Goal: Check status: Check status

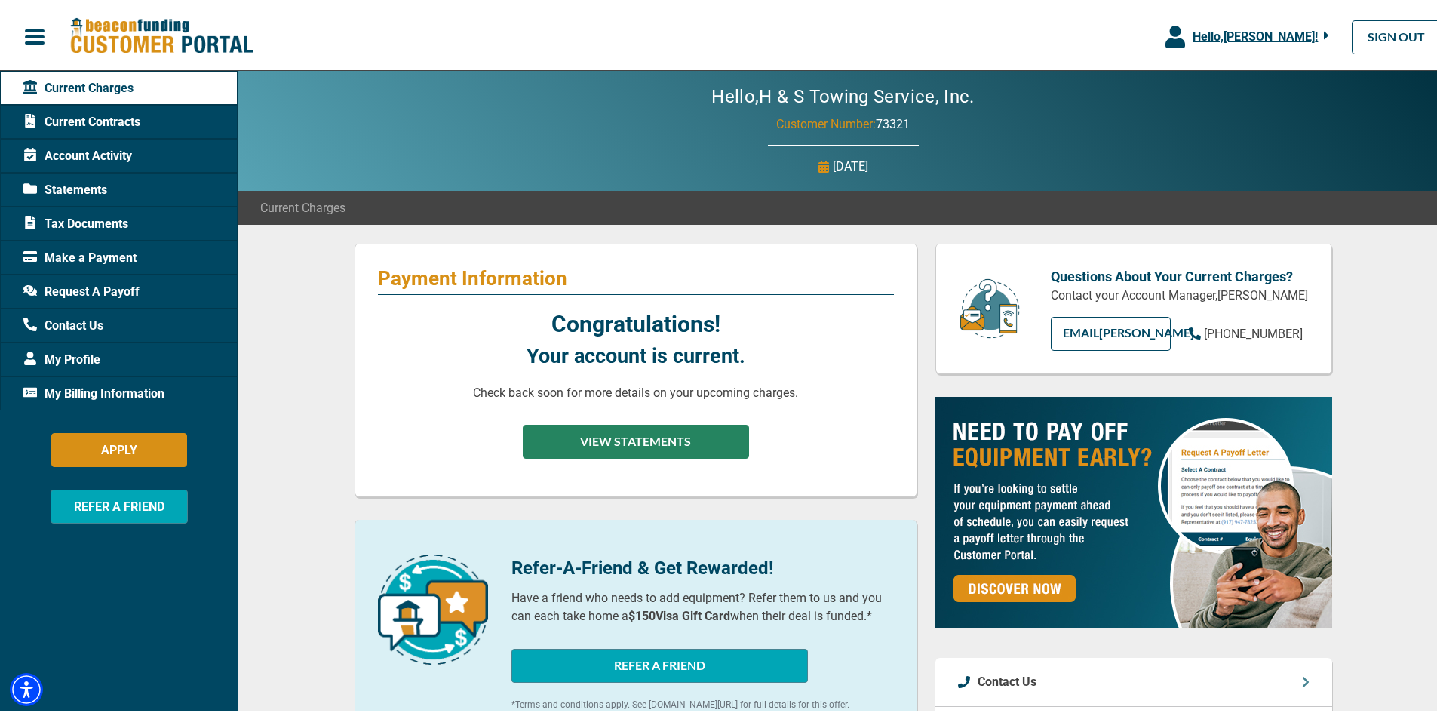
click at [650, 432] on button "VIEW STATEMENTS" at bounding box center [636, 439] width 226 height 34
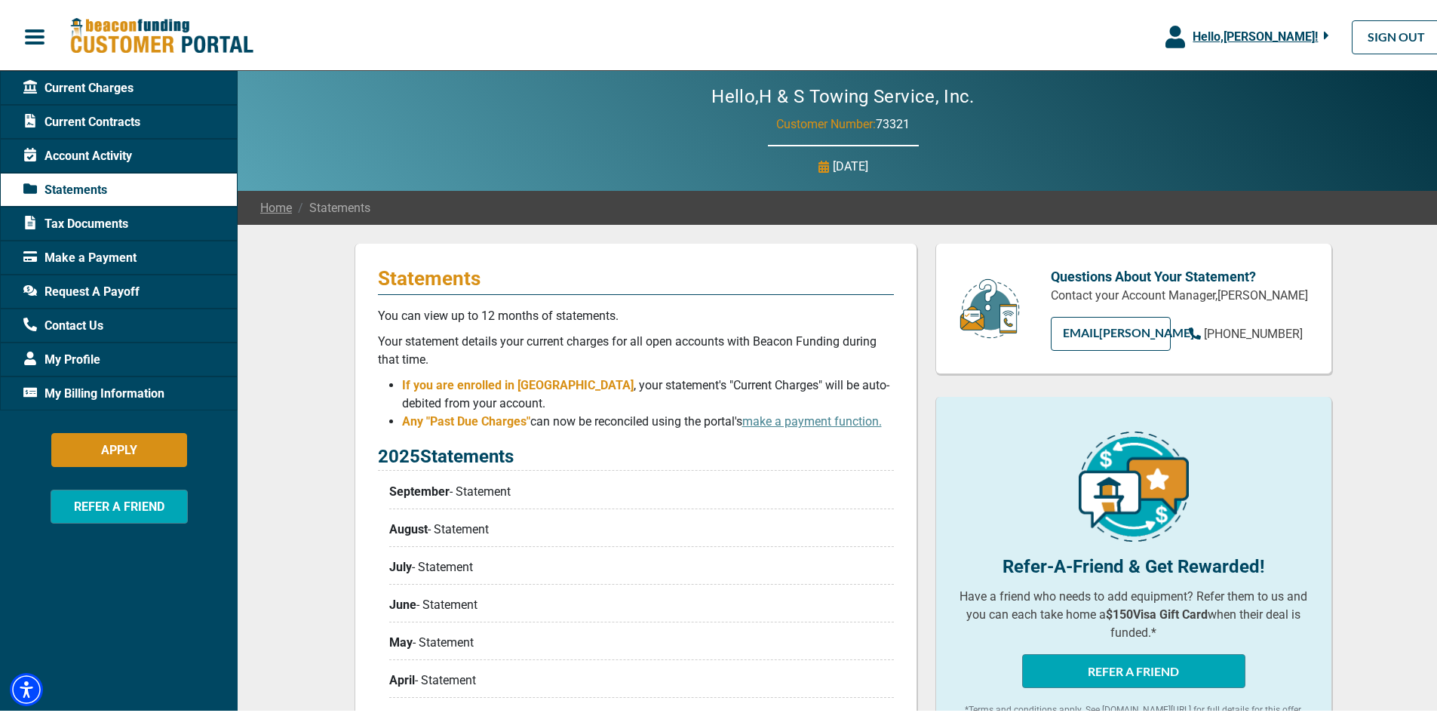
click at [635, 441] on div "Statements You can view up to 12 months of statements. Your statement details y…" at bounding box center [636, 622] width 563 height 763
click at [81, 92] on span "Current Charges" at bounding box center [78, 85] width 110 height 18
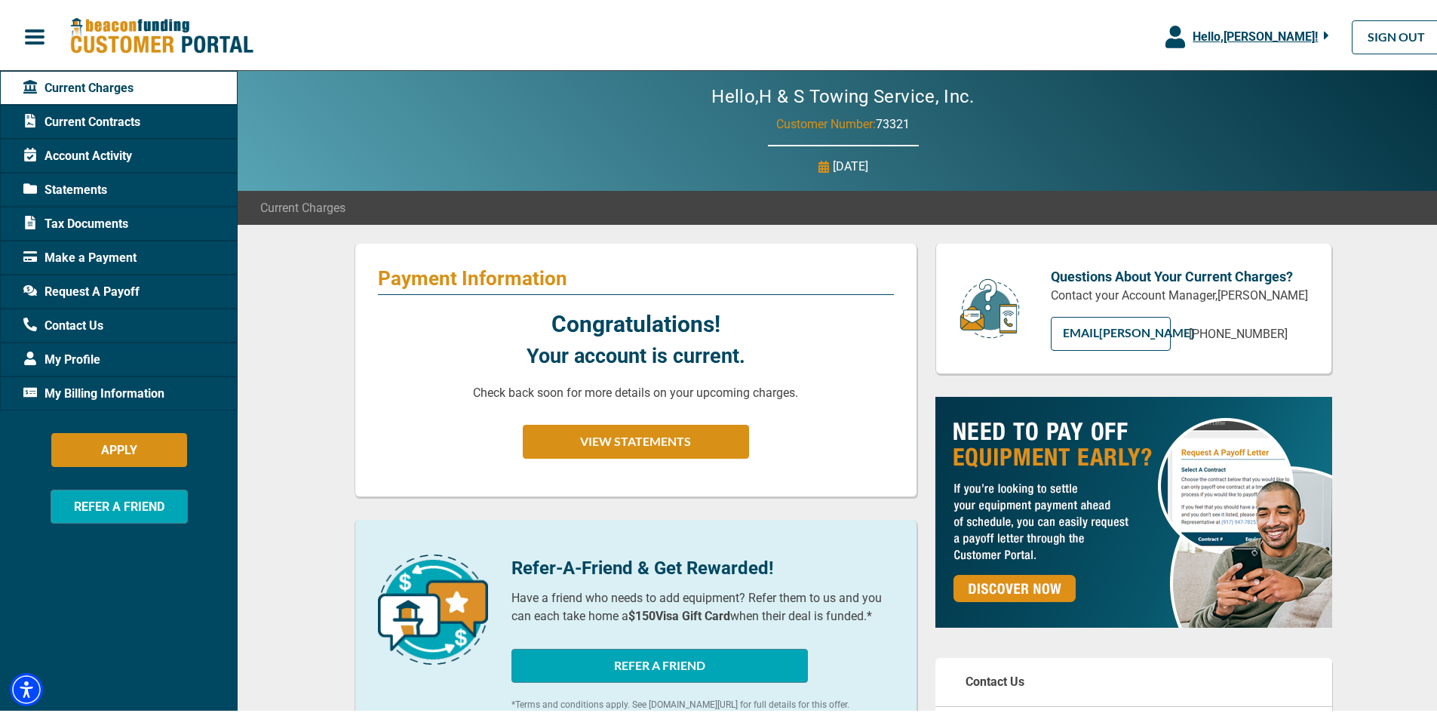
click at [66, 186] on span "Statements" at bounding box center [65, 187] width 84 height 18
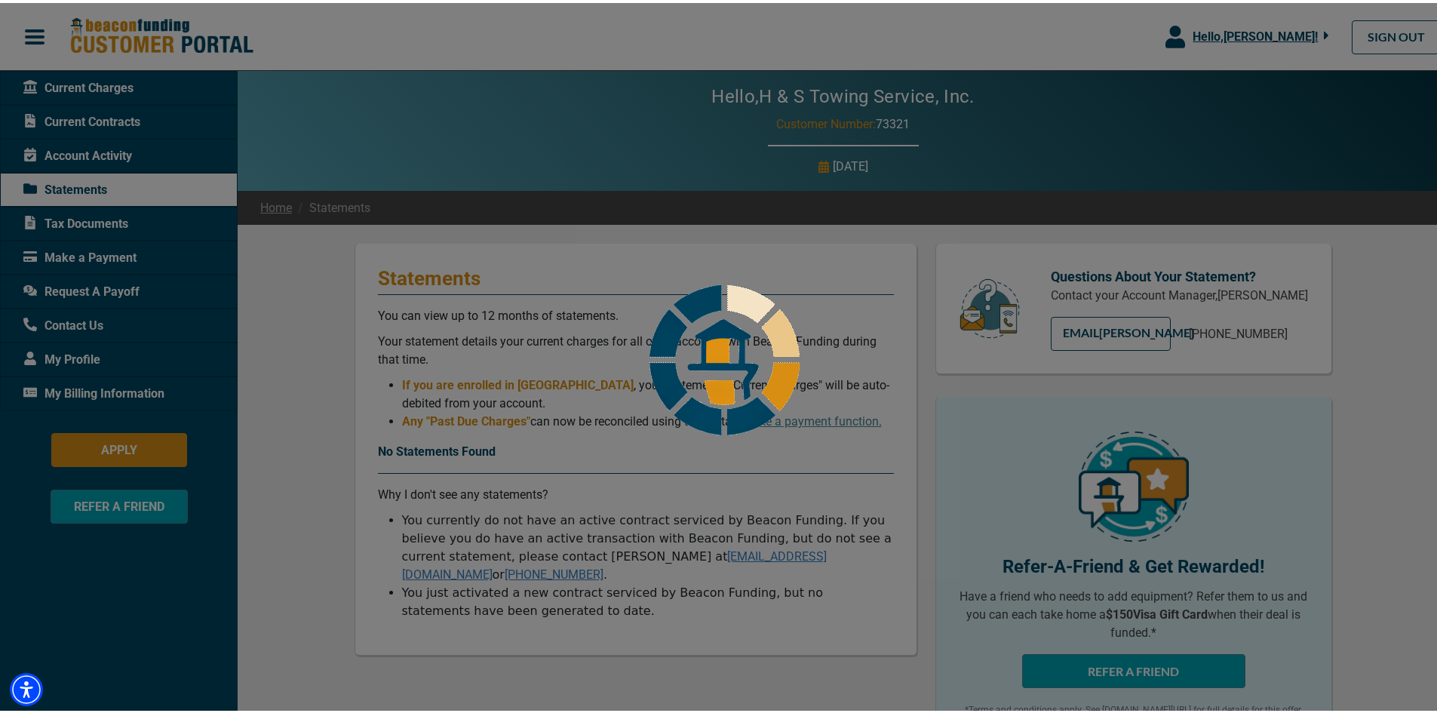
click at [70, 186] on body "Skip to main Hello, [PERSON_NAME] ! [PERSON_NAME] H & S Towing Service, Inc. Ma…" at bounding box center [724, 714] width 1448 height 1429
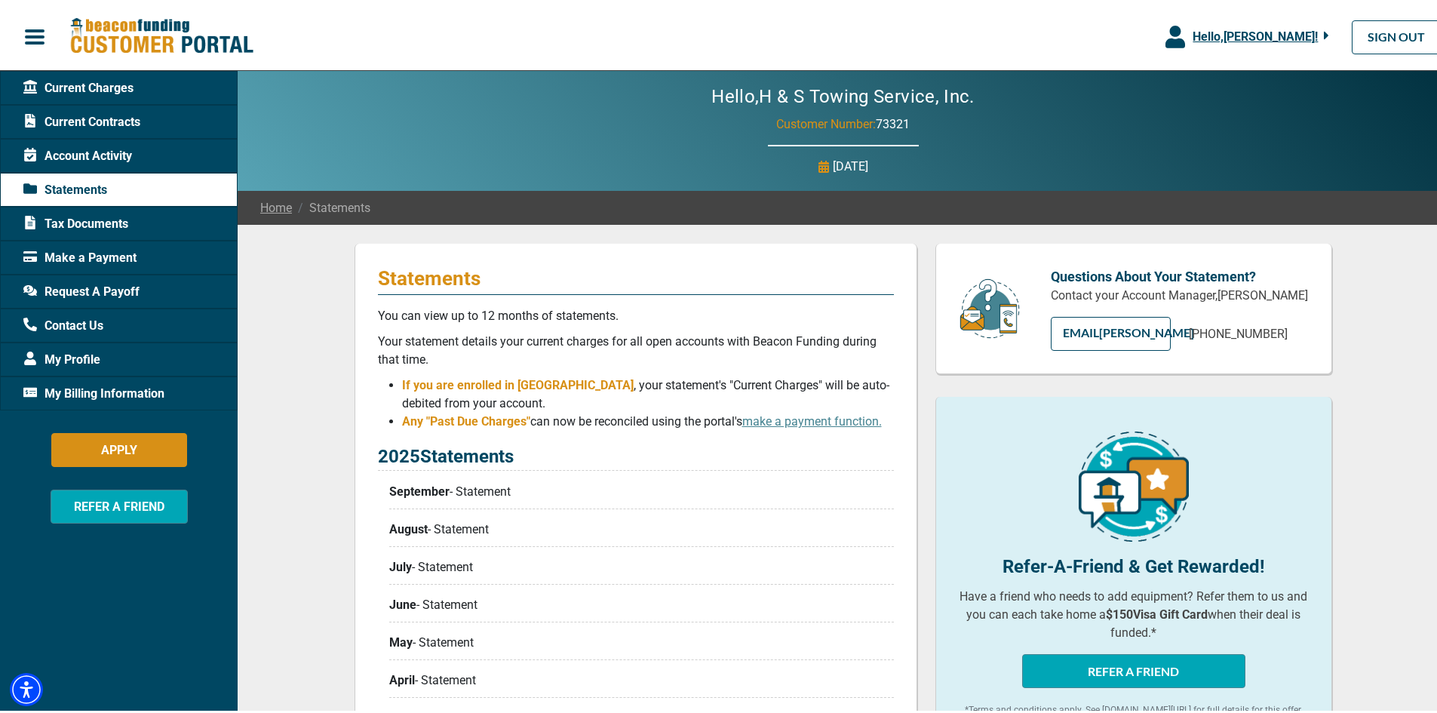
click at [461, 58] on div "Hello, [PERSON_NAME] ! [PERSON_NAME] H & S Towing Service, Inc. Manage Profile …" at bounding box center [724, 34] width 1448 height 56
click at [1262, 33] on span "Hello, [PERSON_NAME] !" at bounding box center [1255, 33] width 125 height 14
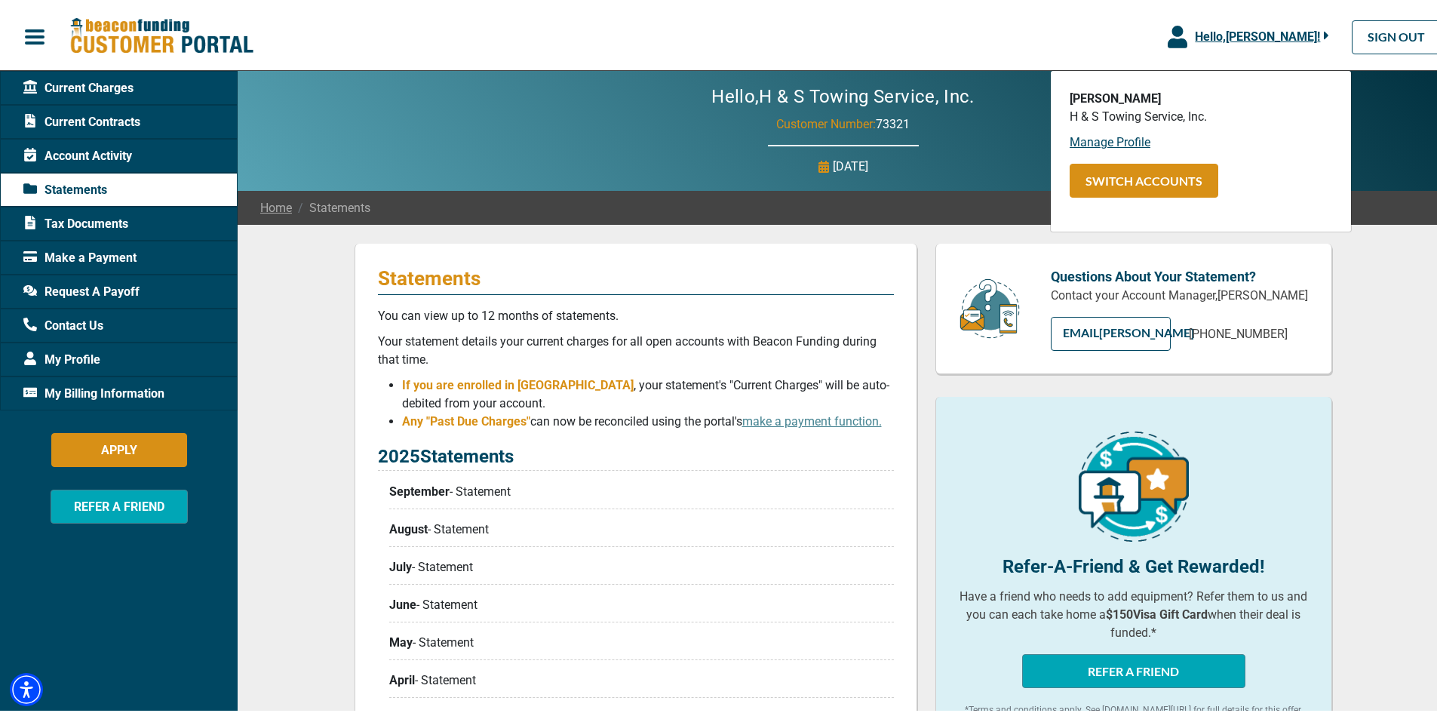
click at [1262, 34] on span "Hello, [PERSON_NAME] !" at bounding box center [1257, 33] width 125 height 14
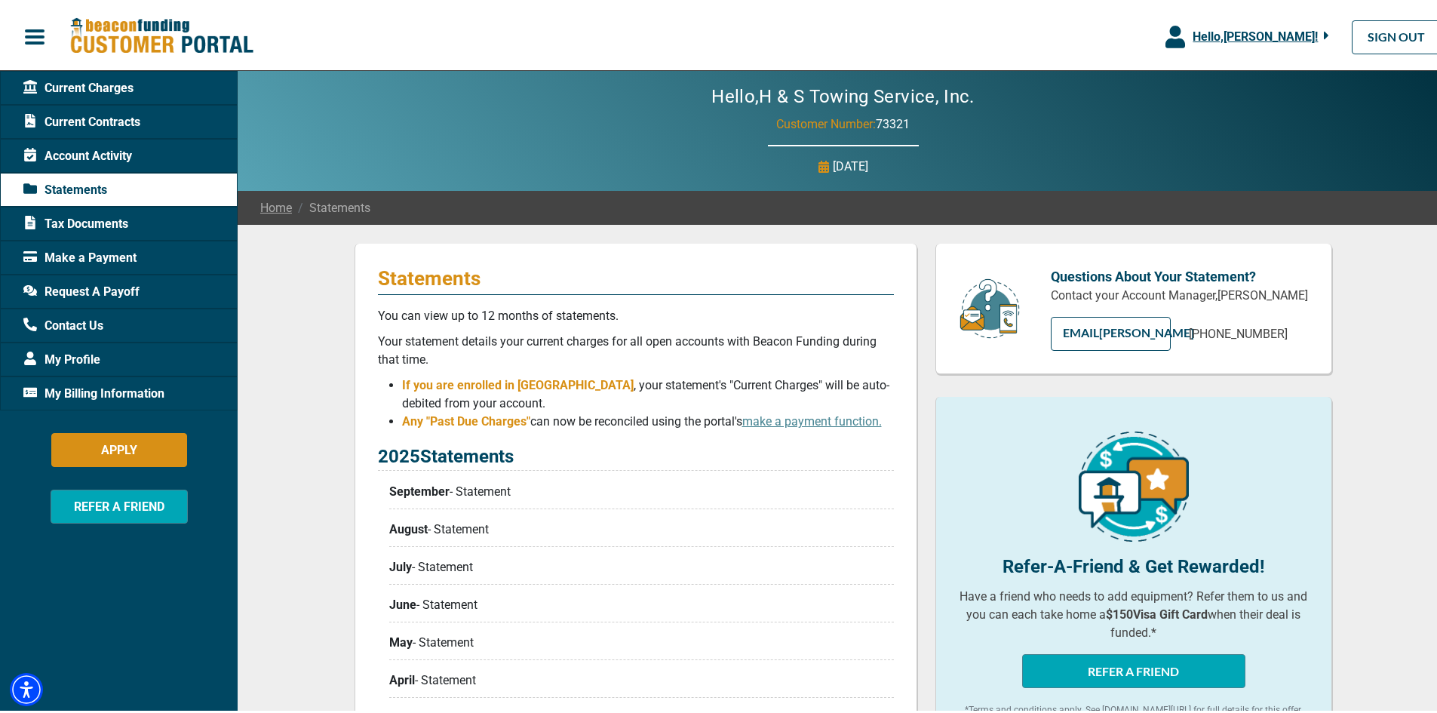
click at [91, 188] on span "Statements" at bounding box center [65, 187] width 84 height 18
click at [83, 183] on span "Statements" at bounding box center [65, 187] width 84 height 18
